Goal: Transaction & Acquisition: Purchase product/service

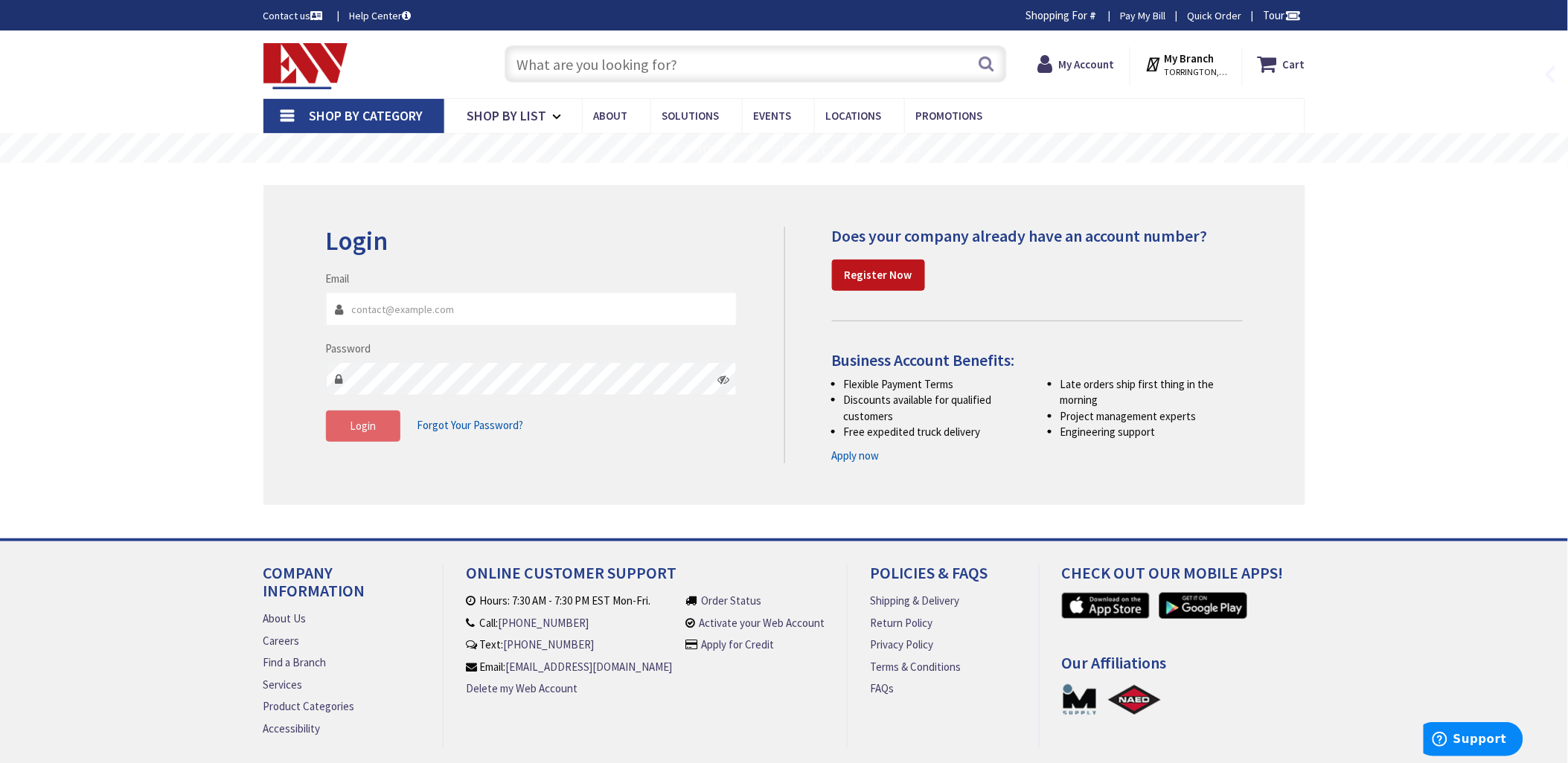
type input "[EMAIL_ADDRESS][DOMAIN_NAME]"
click at [377, 426] on button "Login" at bounding box center [363, 426] width 74 height 31
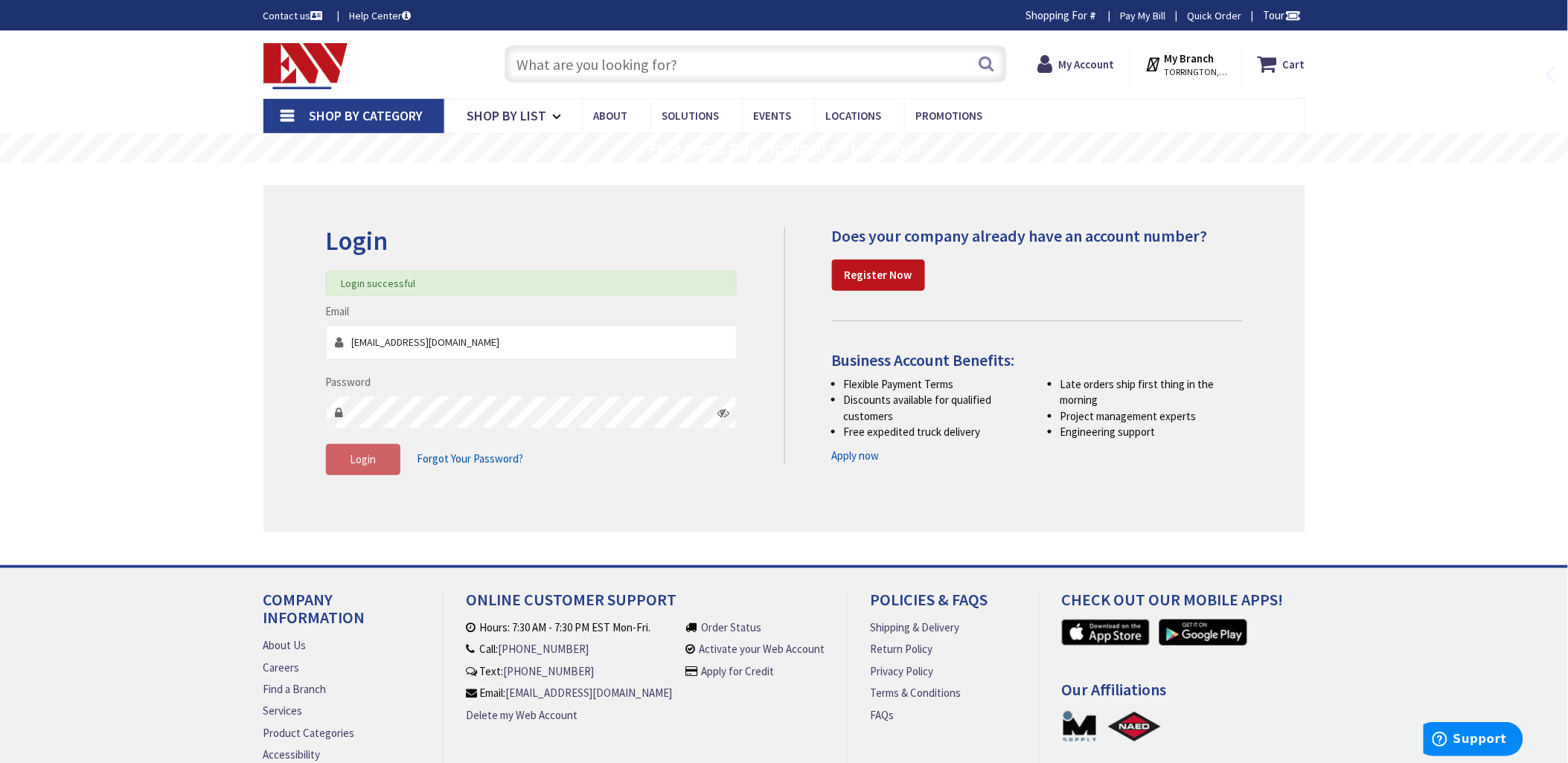
click at [565, 61] on input "text" at bounding box center [756, 64] width 503 height 37
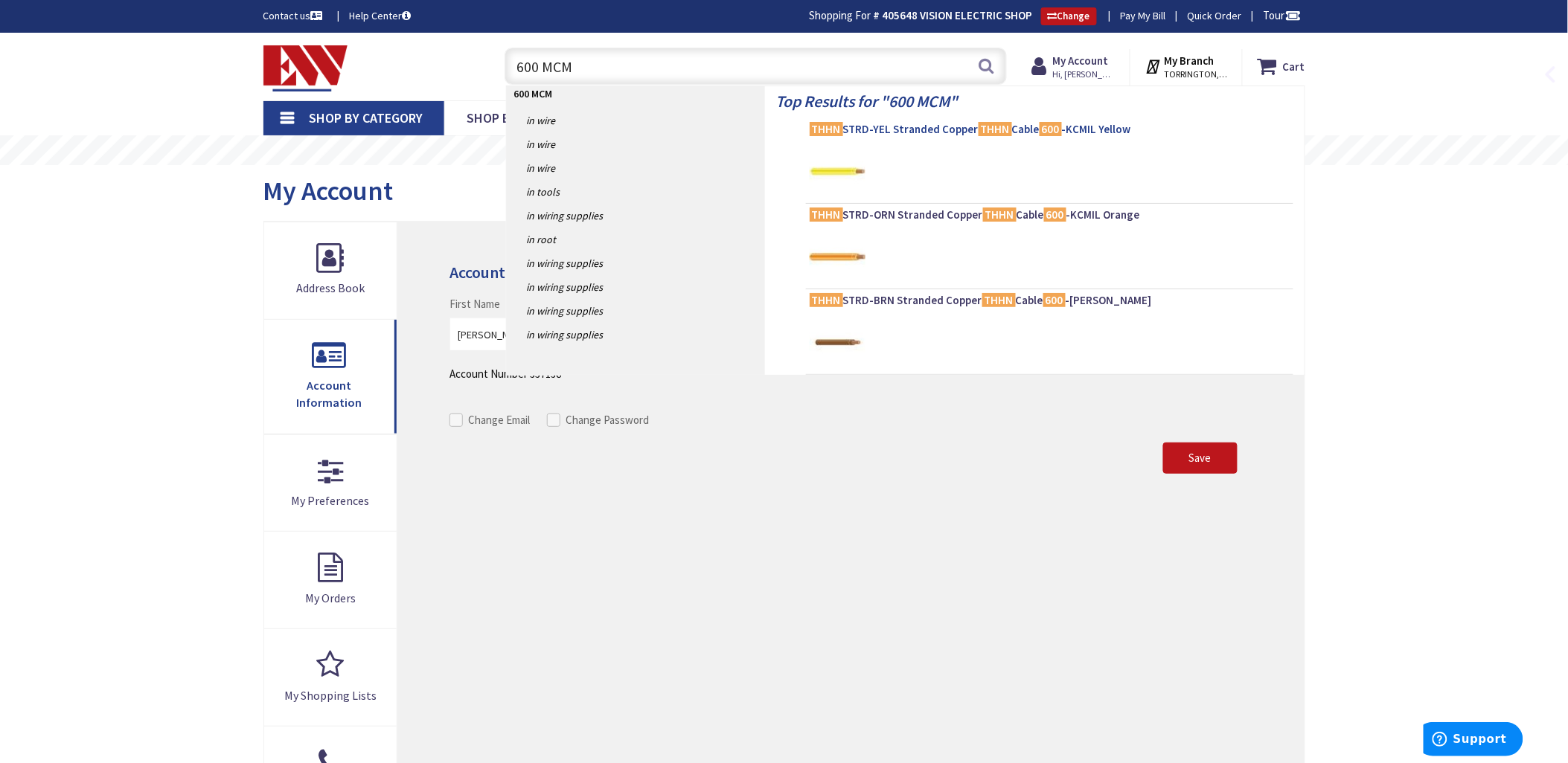
type input "600 MCM"
click at [987, 134] on mark "THHN" at bounding box center [996, 128] width 33 height 18
click at [974, 127] on span "THHN STRD-YEL Stranded Copper THHN Cable 600 -KCMIL Yellow" at bounding box center [1050, 129] width 480 height 15
